Goal: Check status: Check status

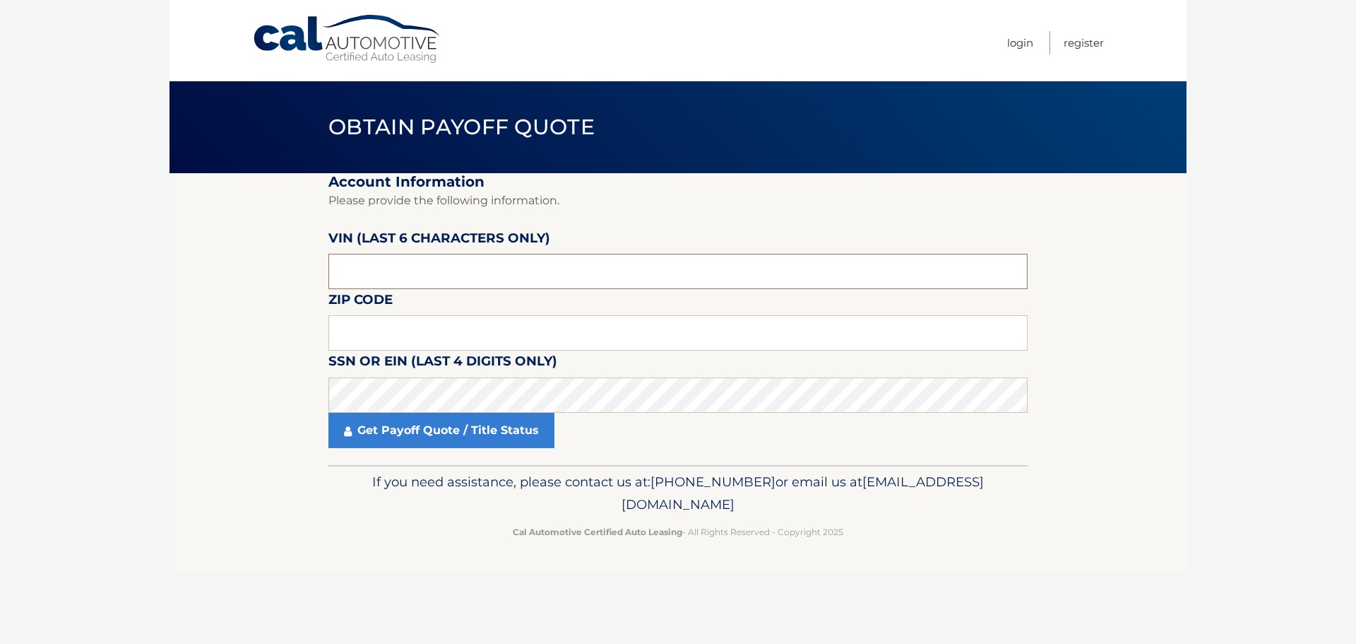
click at [369, 267] on input "text" at bounding box center [677, 271] width 699 height 35
click at [445, 337] on input "text" at bounding box center [677, 332] width 699 height 35
click at [387, 340] on input "text" at bounding box center [677, 332] width 699 height 35
type input "11422"
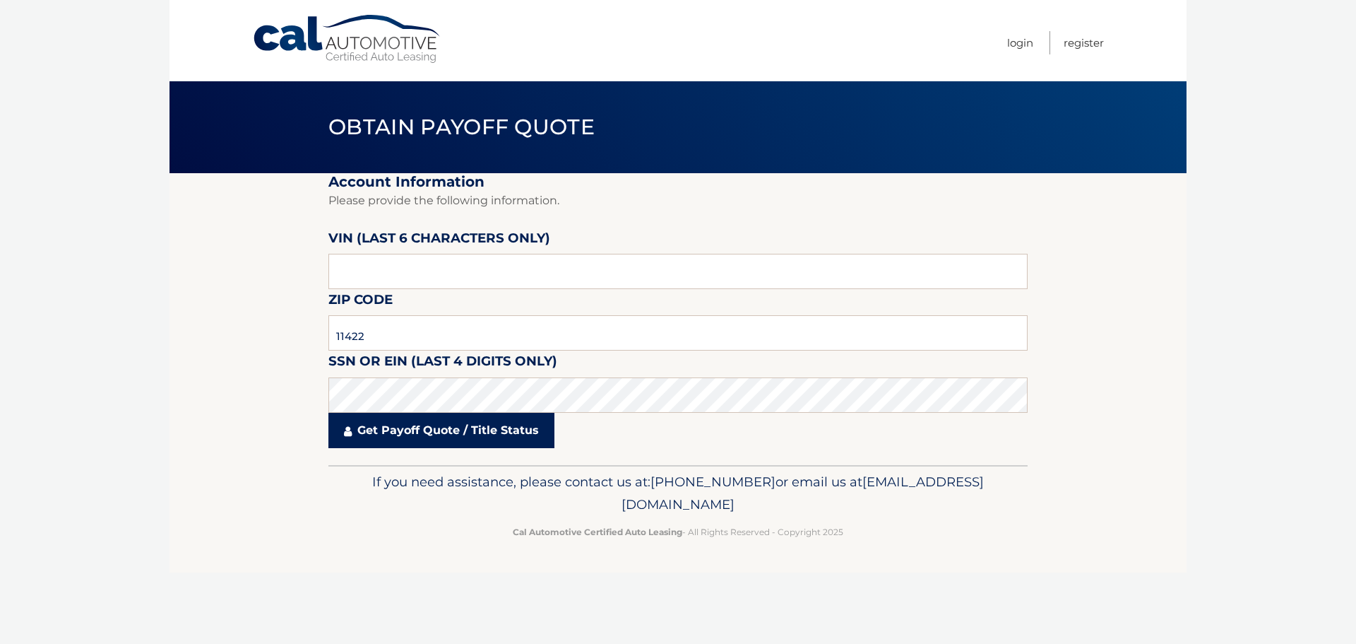
click at [431, 432] on link "Get Payoff Quote / Title Status" at bounding box center [441, 430] width 226 height 35
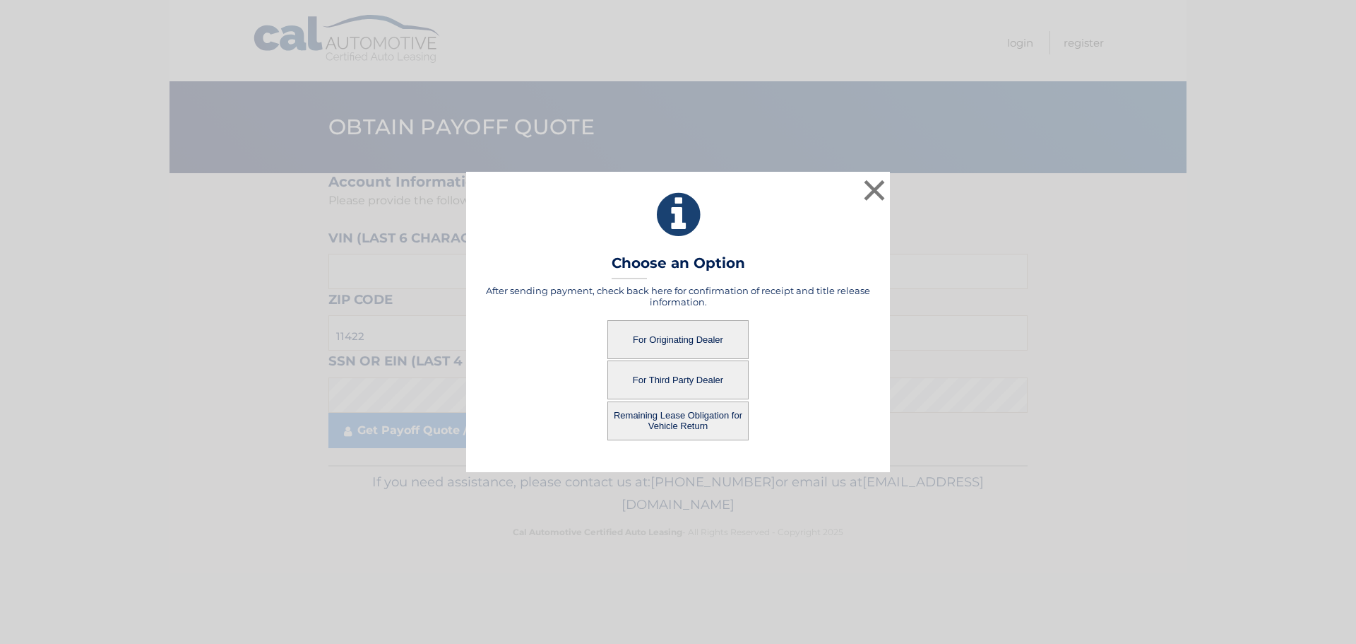
click at [663, 338] on button "For Originating Dealer" at bounding box center [678, 339] width 141 height 39
click at [670, 338] on button "For Originating Dealer" at bounding box center [678, 339] width 141 height 39
